Goal: Find specific page/section: Find specific page/section

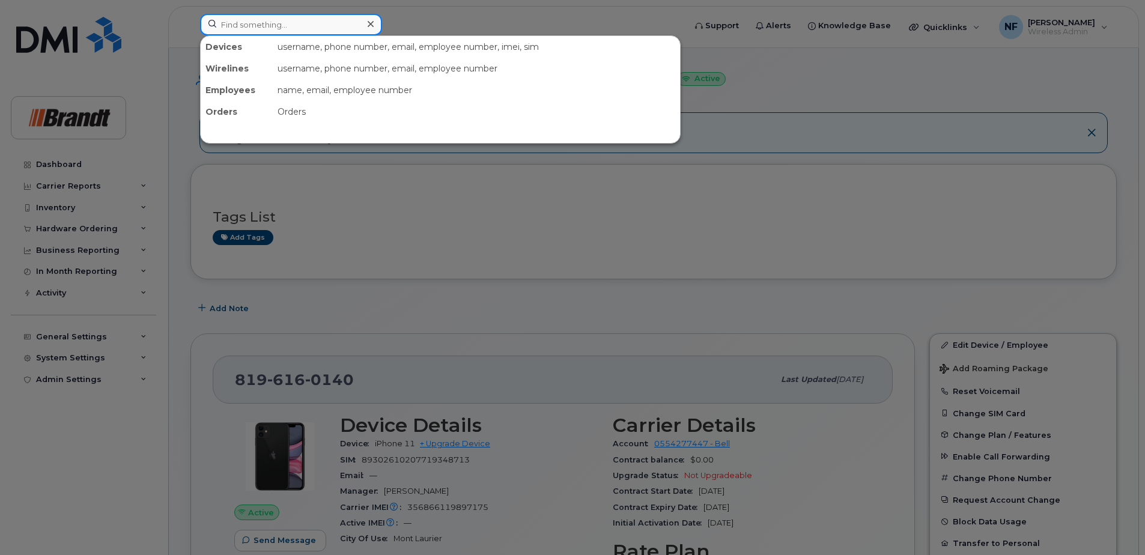
click at [294, 25] on input at bounding box center [291, 25] width 182 height 22
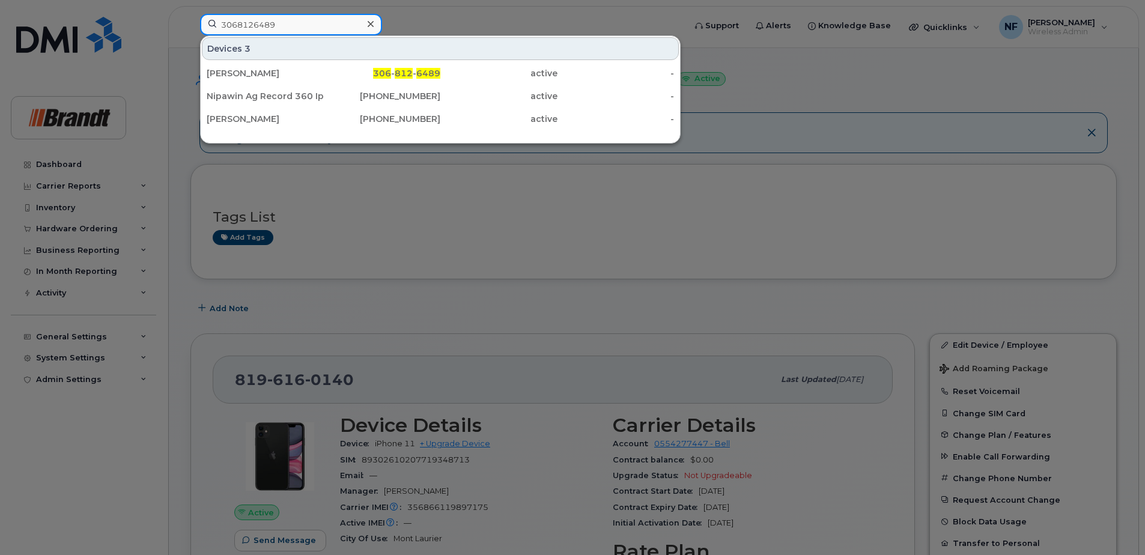
type input "3068126489"
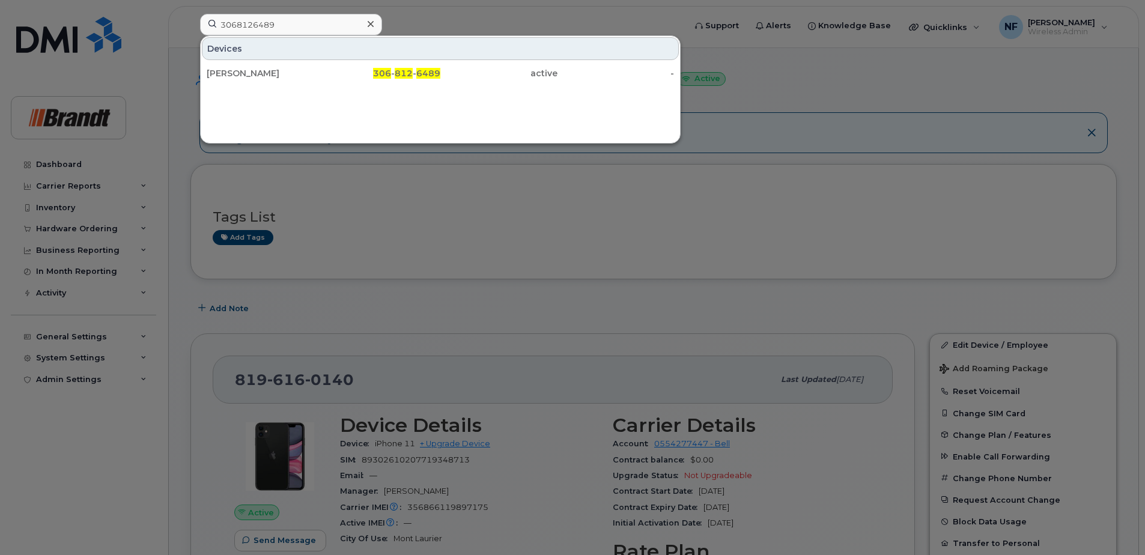
click at [351, 74] on div "306 - 812 - 6489" at bounding box center [382, 73] width 117 height 12
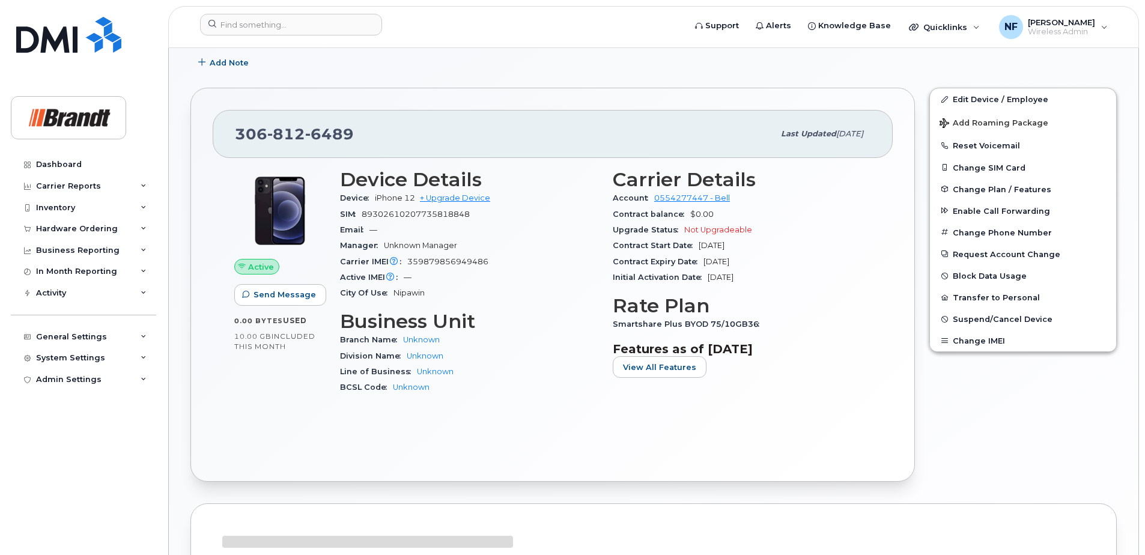
scroll to position [360, 0]
